Goal: Transaction & Acquisition: Purchase product/service

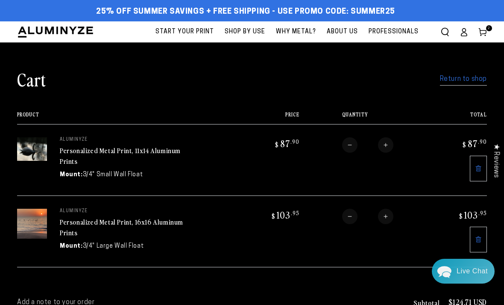
click at [470, 81] on link "Return to shop" at bounding box center [463, 79] width 47 height 12
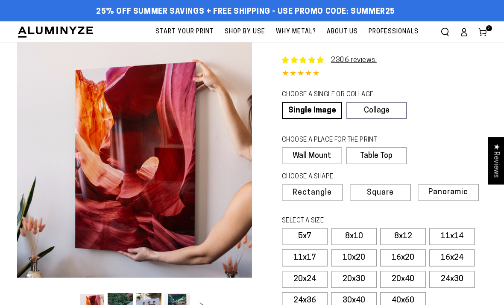
select select "**********"
click at [323, 109] on link "Single Image" at bounding box center [312, 110] width 60 height 17
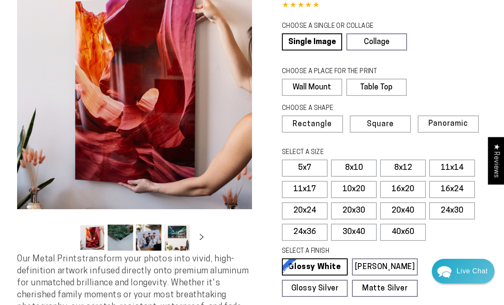
scroll to position [70, 0]
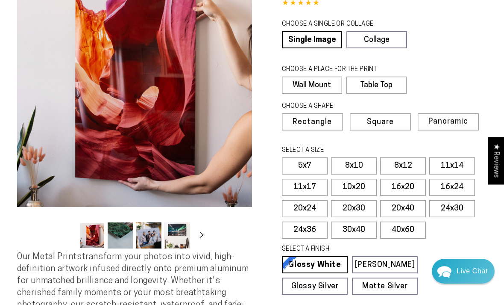
click at [410, 188] on label "16x20" at bounding box center [403, 187] width 46 height 17
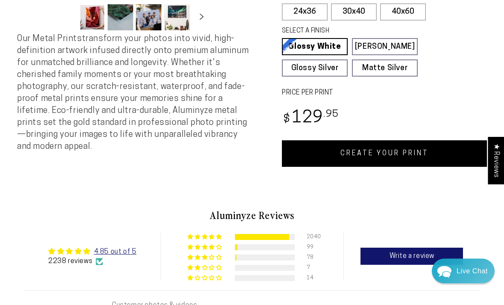
scroll to position [288, 0]
click at [402, 151] on link "CREATE YOUR PRINT" at bounding box center [384, 153] width 205 height 26
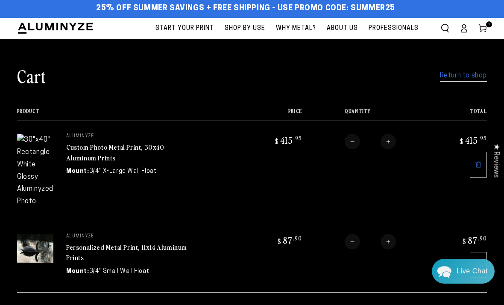
scroll to position [15, 0]
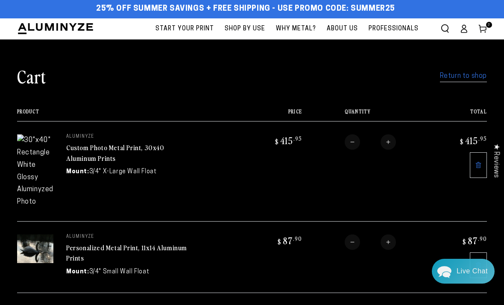
click at [478, 166] on icon at bounding box center [478, 164] width 7 height 7
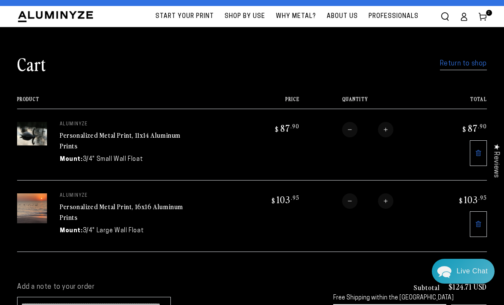
scroll to position [21, 0]
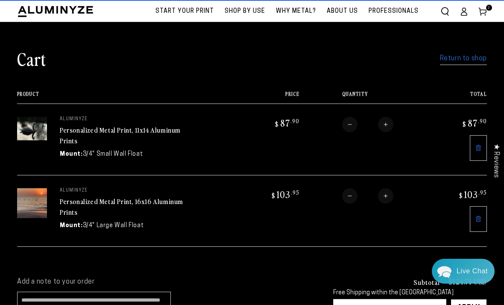
click at [473, 59] on link "Return to shop" at bounding box center [463, 59] width 47 height 12
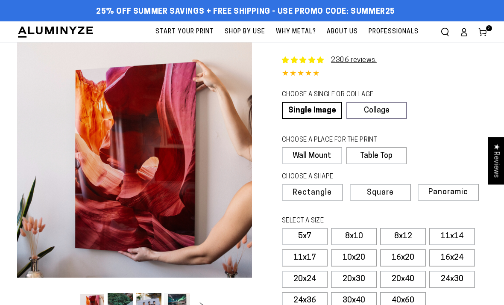
select select "**********"
click at [323, 190] on span "Rectangle" at bounding box center [312, 193] width 39 height 8
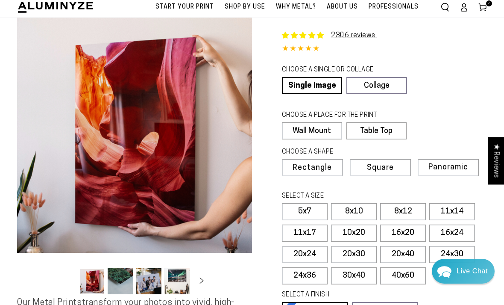
scroll to position [25, 0]
click at [315, 252] on label "20x24" at bounding box center [305, 253] width 46 height 17
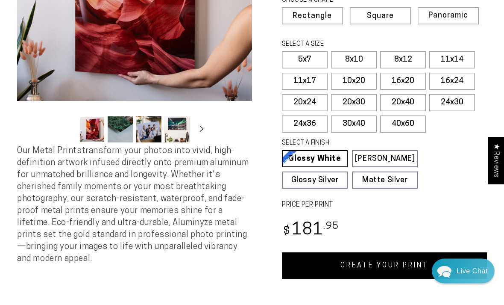
scroll to position [176, 0]
click at [375, 259] on link "CREATE YOUR PRINT" at bounding box center [384, 265] width 205 height 26
